Goal: Task Accomplishment & Management: Complete application form

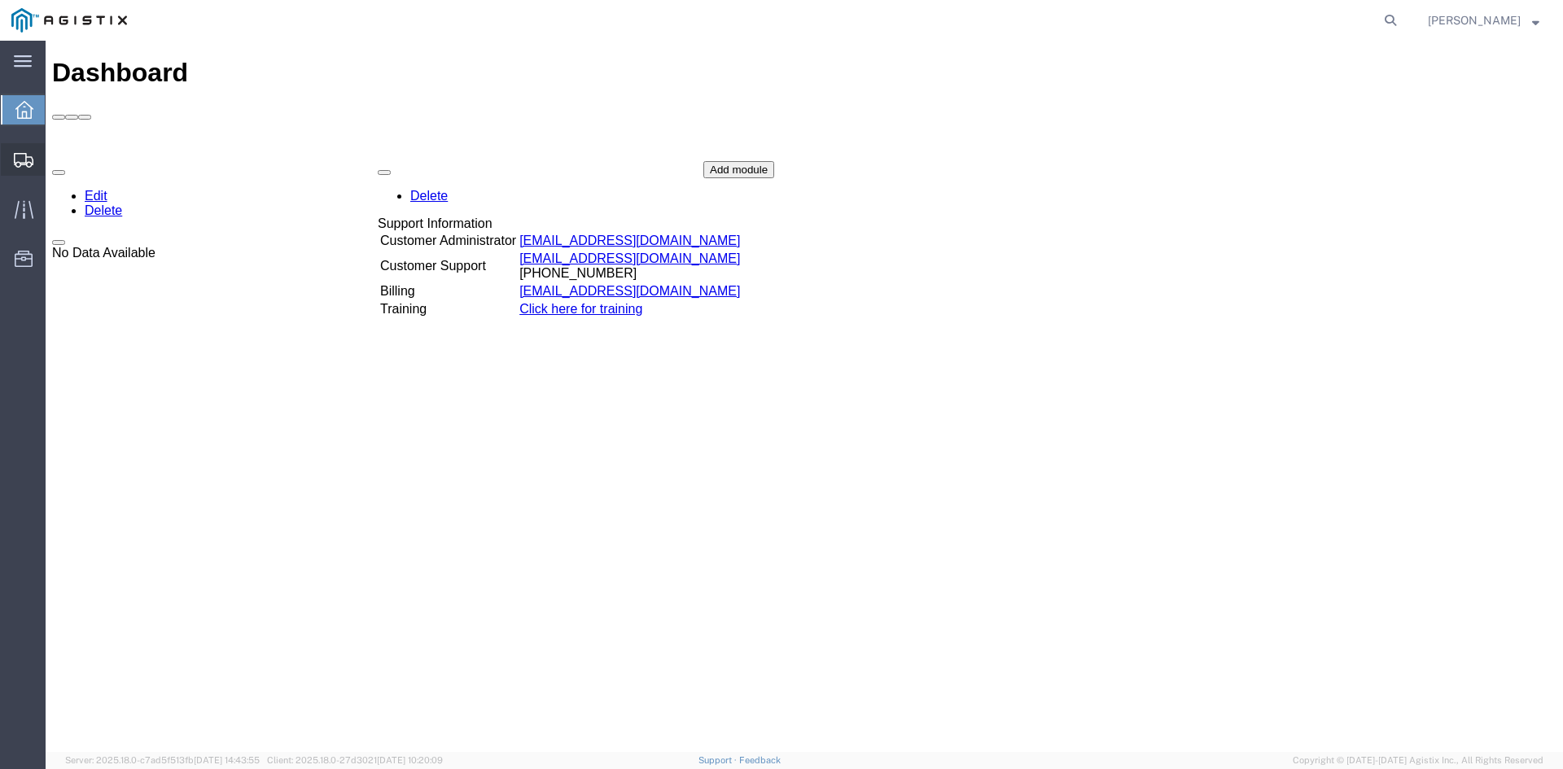
click at [19, 159] on icon at bounding box center [24, 160] width 20 height 15
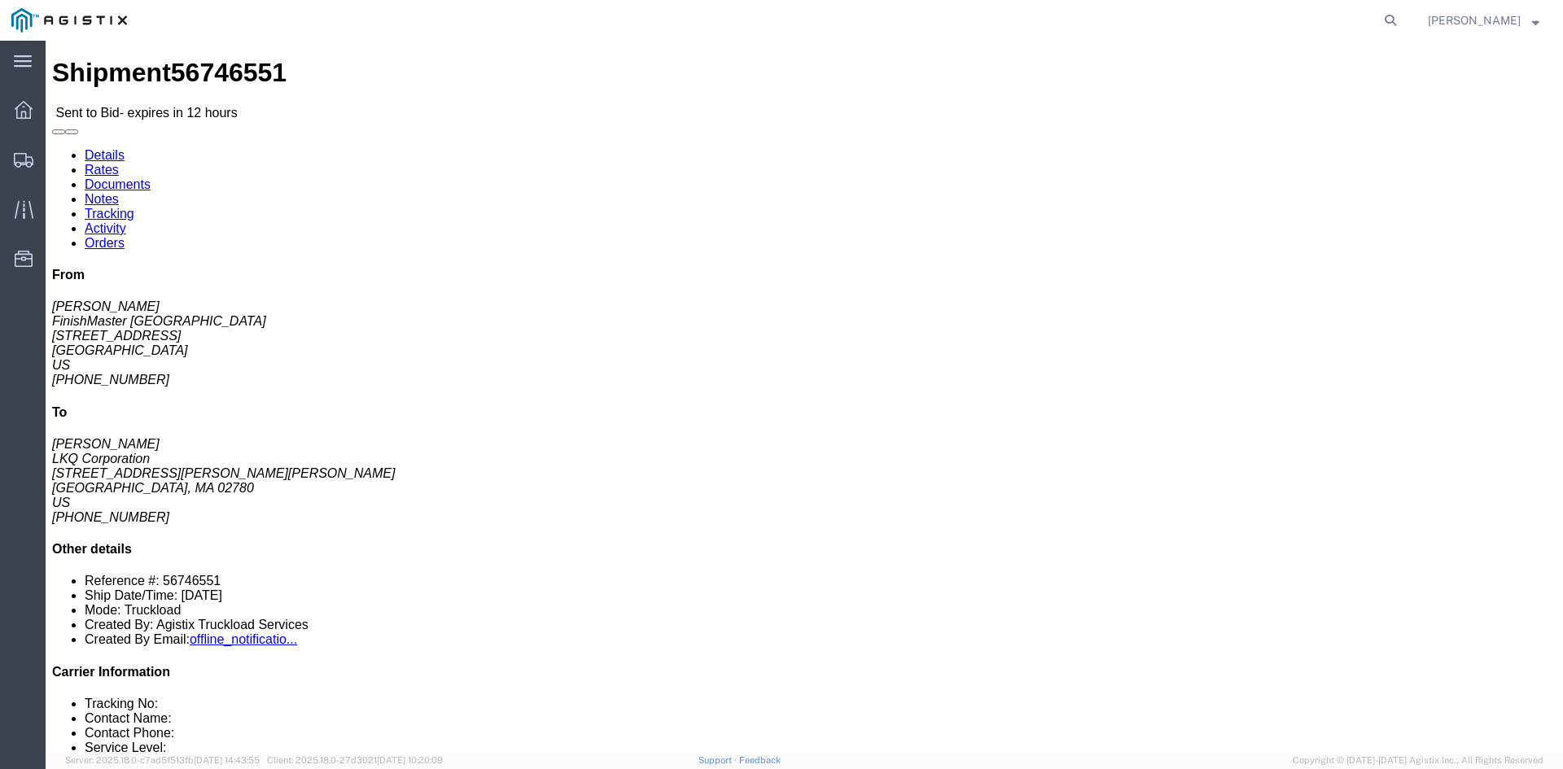
click link "Enter / Modify Bid"
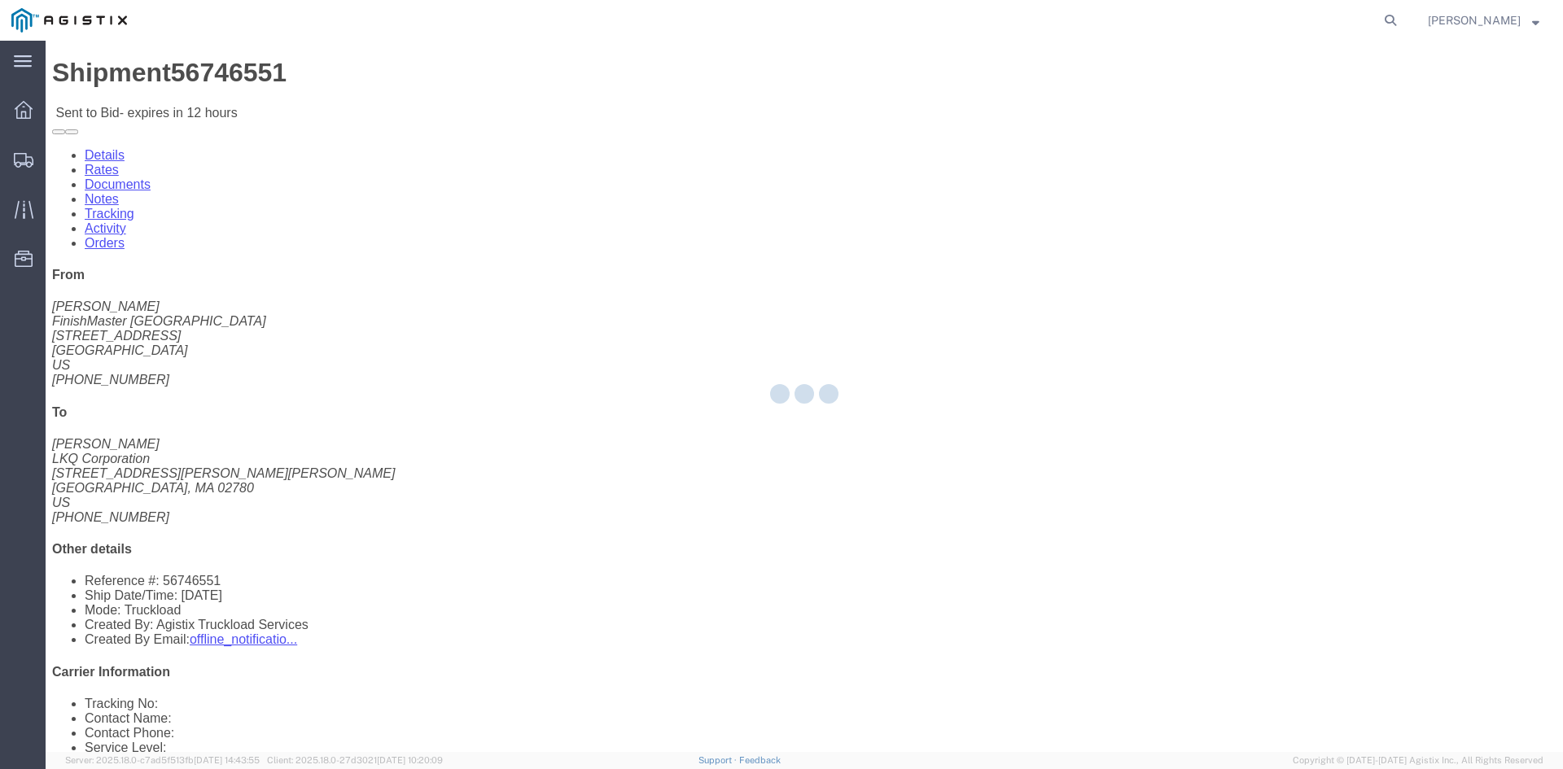
select select "4512"
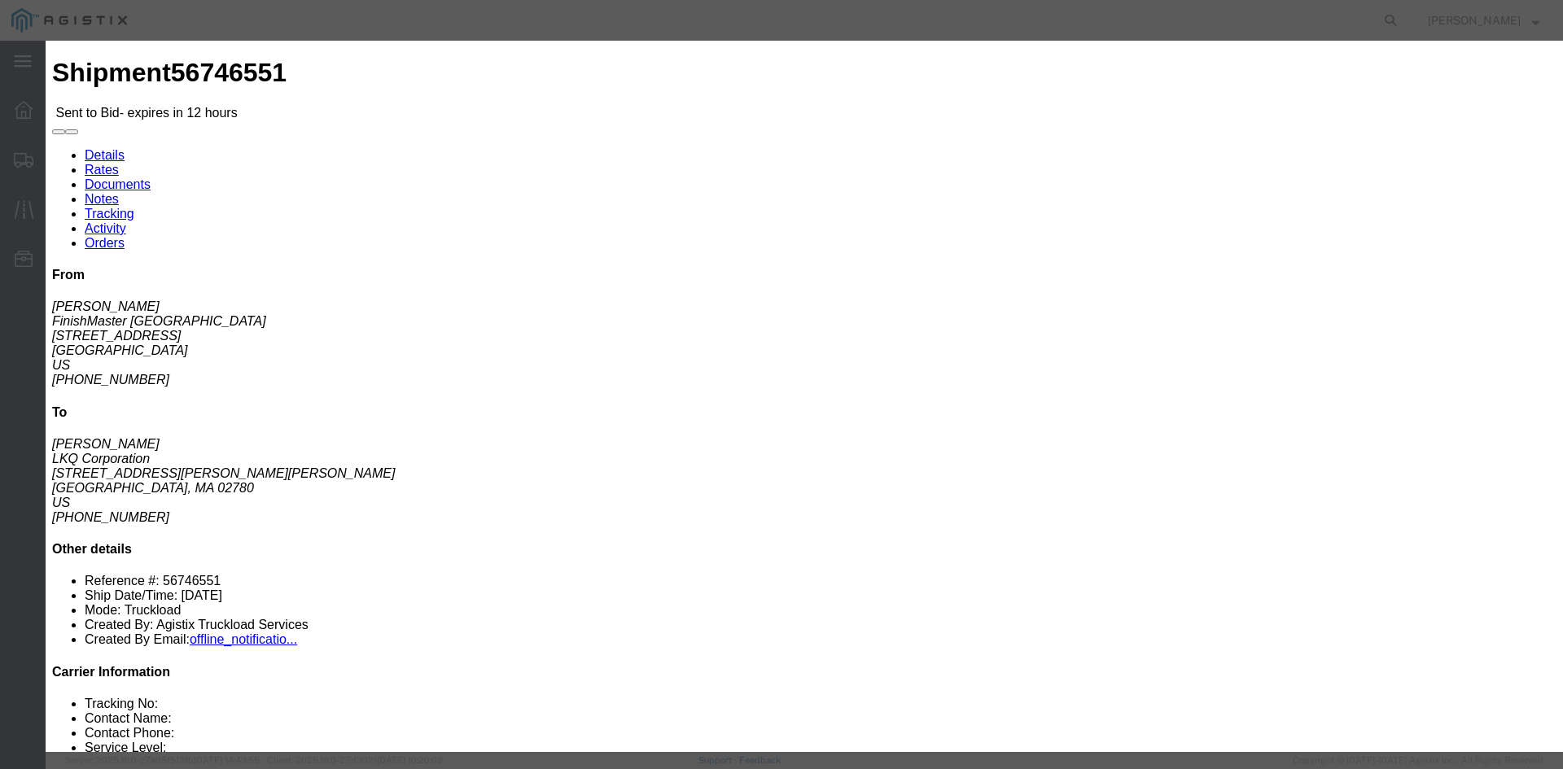
click select "Select LTL 3 - 5 Day Less than Truckload Rail Reefer TL Standard 3 - 5 Day Truc…"
select select "13784"
click select "Select LTL 3 - 5 Day Less than Truckload Rail Reefer TL Standard 3 - 5 Day Truc…"
click label "Accept Terms"
click input "Accept Terms"
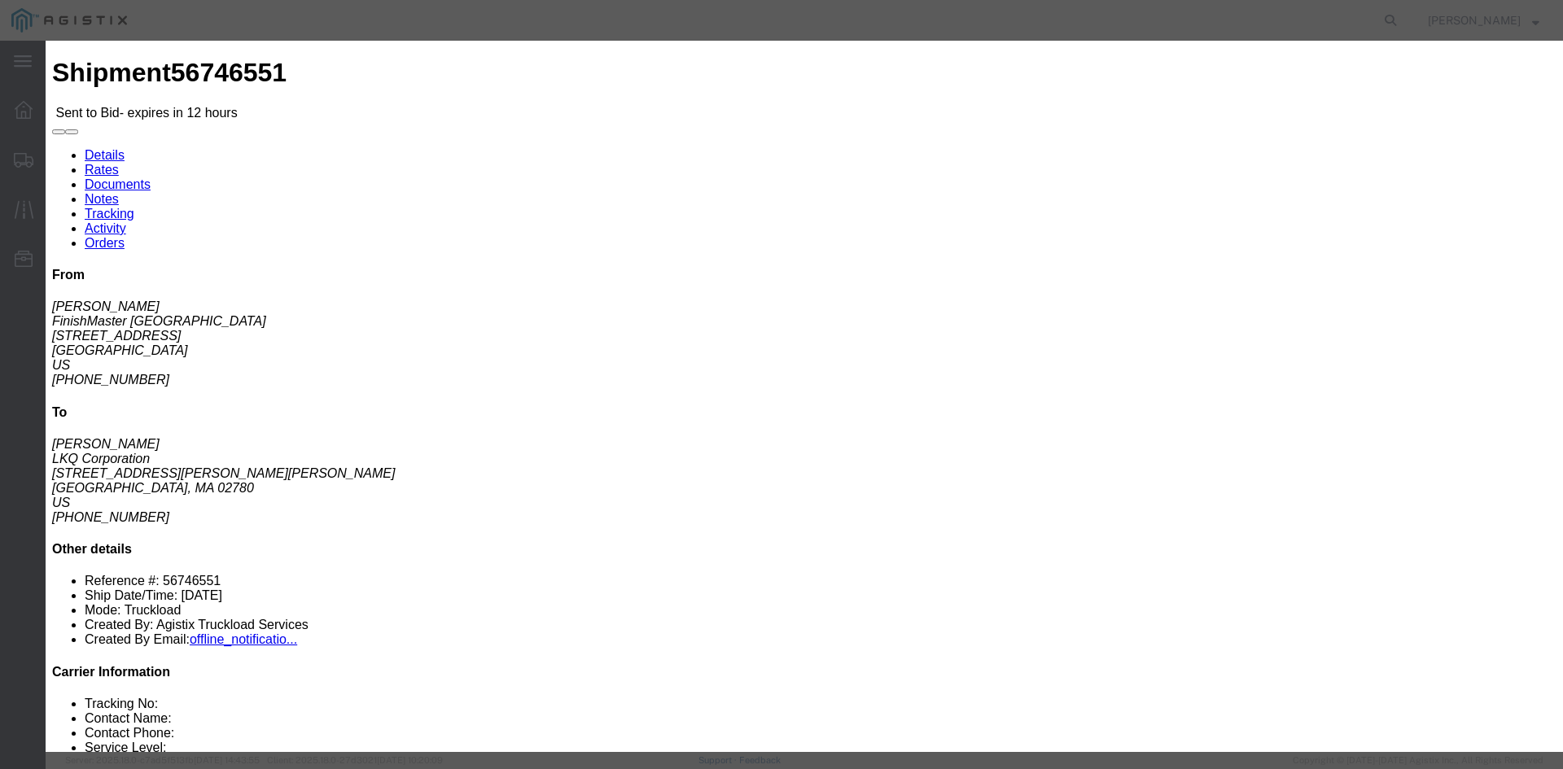
checkbox input "true"
click input "text"
type input "bi"
click th "Accept"
drag, startPoint x: 1065, startPoint y: 453, endPoint x: 880, endPoint y: 291, distance: 246.3
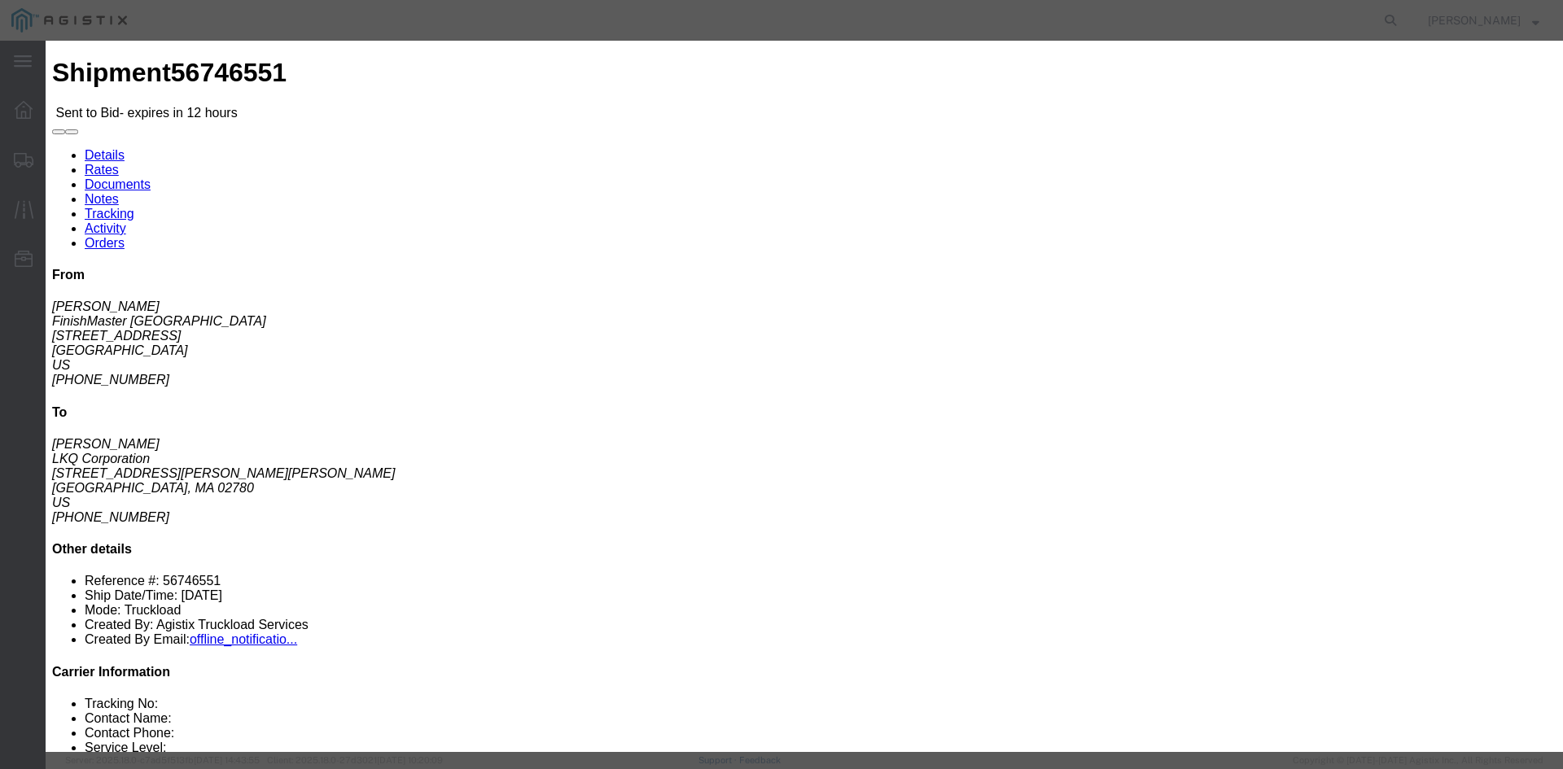
click input "number"
type input "3200"
click button "Submit"
